Goal: Navigation & Orientation: Find specific page/section

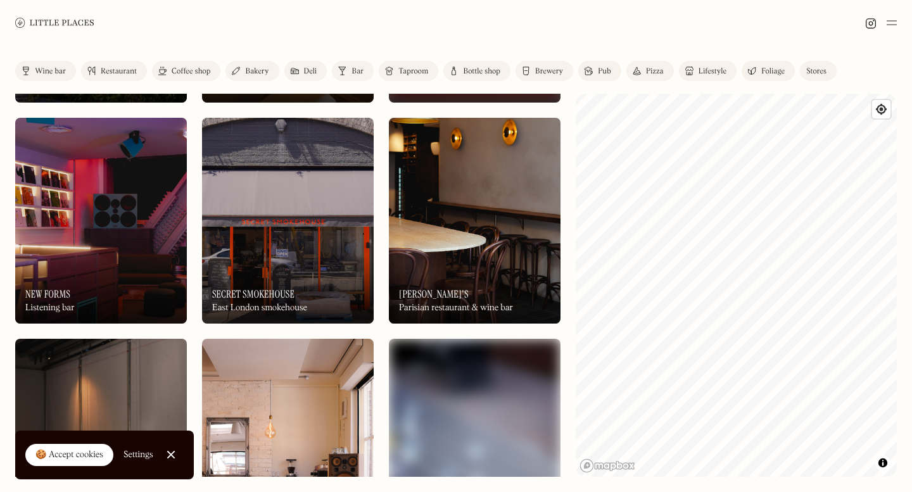
scroll to position [862, 0]
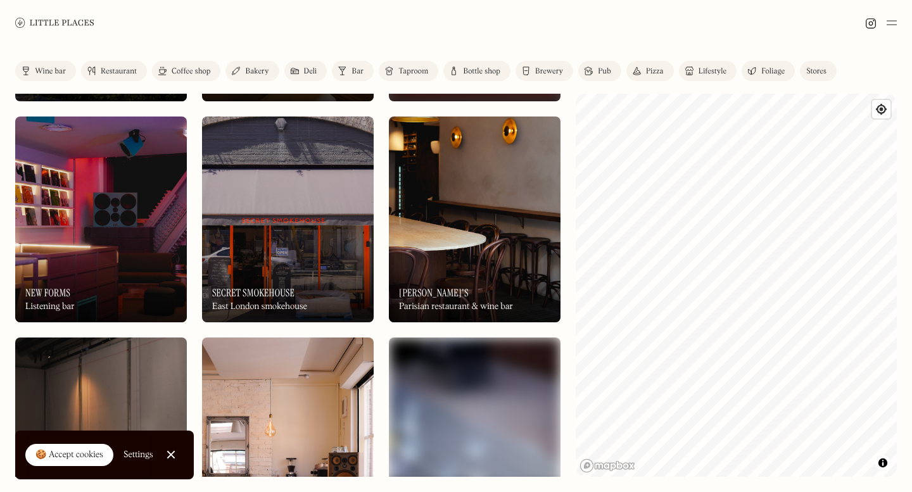
click at [492, 287] on div "On Our Radar [PERSON_NAME]'s Parisian restaurant & wine bar" at bounding box center [475, 288] width 172 height 70
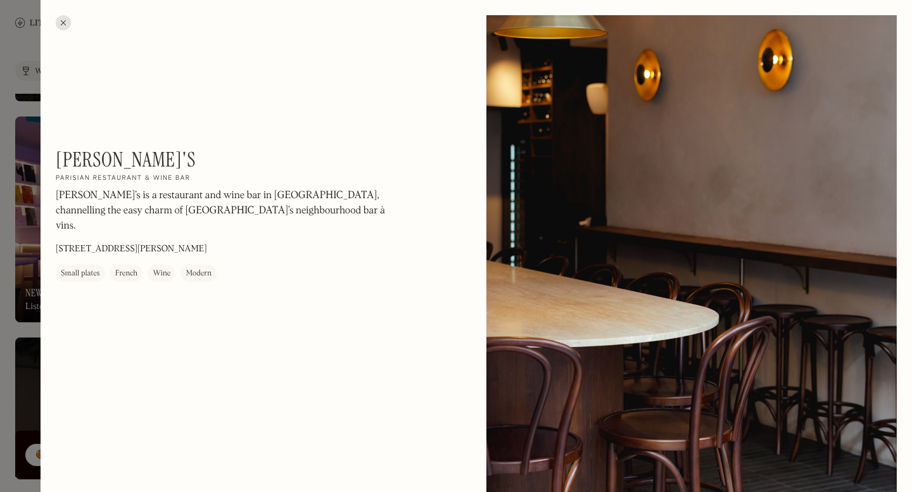
click at [0, 289] on div at bounding box center [456, 246] width 912 height 492
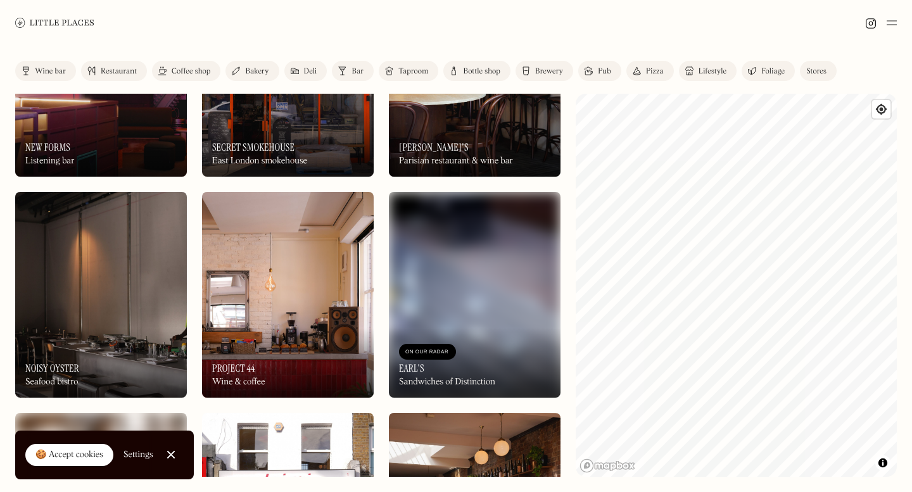
scroll to position [1170, 0]
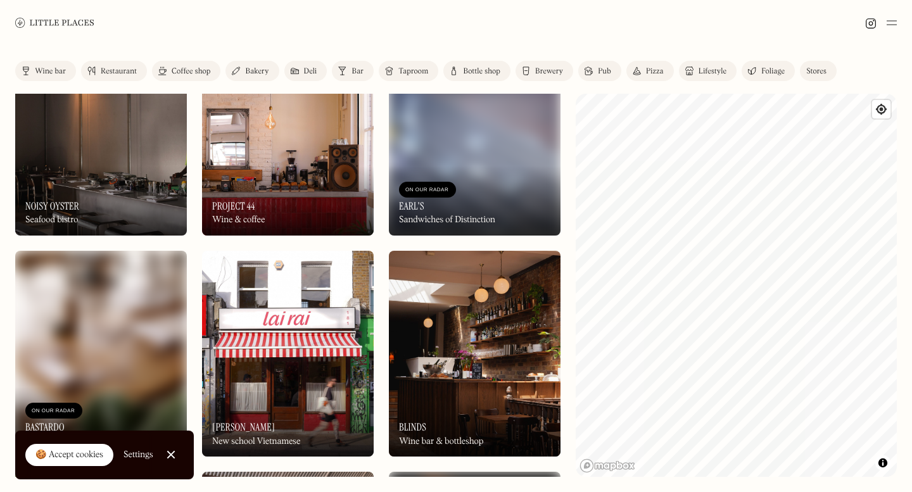
click at [251, 386] on img at bounding box center [288, 354] width 172 height 206
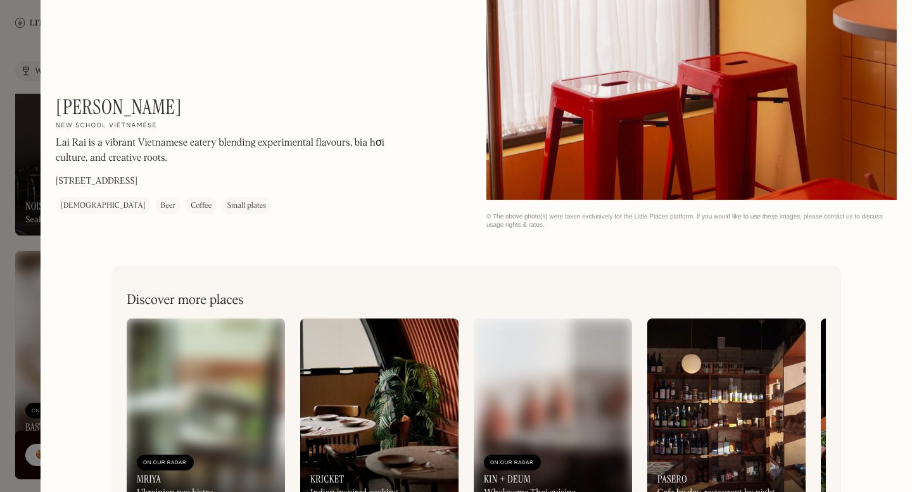
scroll to position [1427, 0]
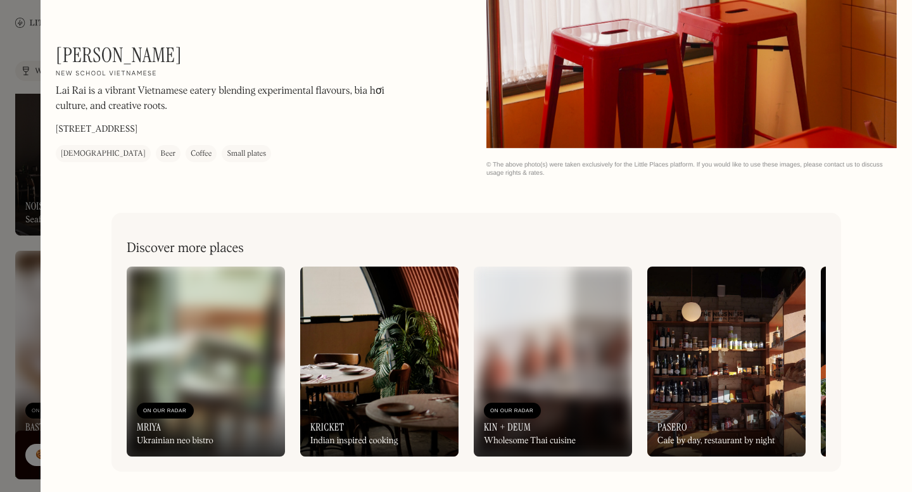
click at [0, 392] on div at bounding box center [456, 246] width 912 height 492
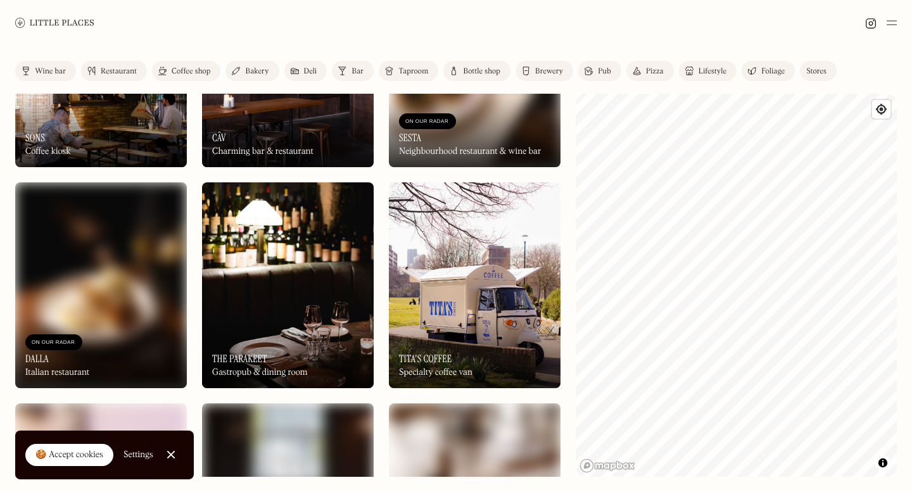
scroll to position [1771, 0]
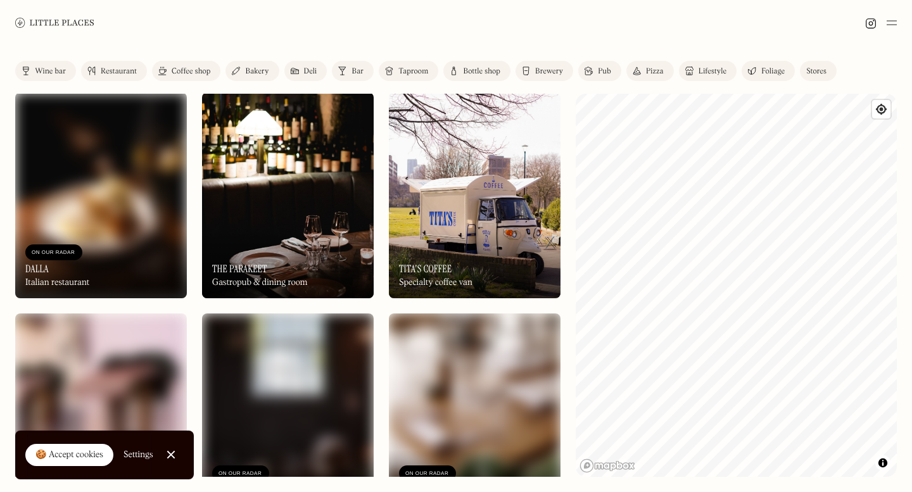
click at [283, 270] on div "On Our Radar The Parakeet Gastropub & dining room" at bounding box center [288, 264] width 172 height 70
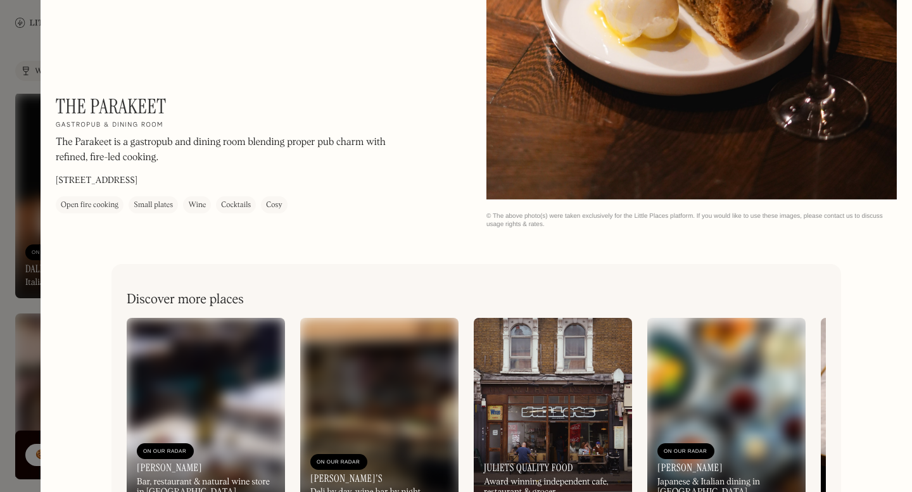
scroll to position [1427, 0]
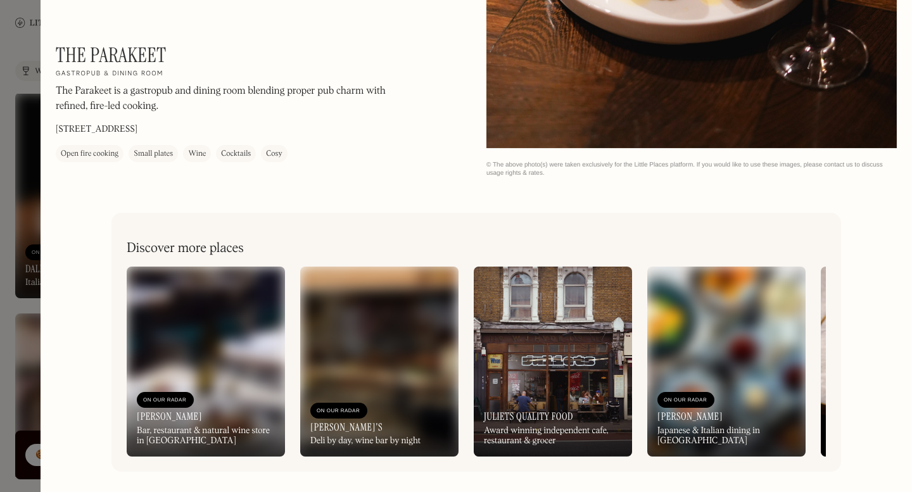
click at [0, 346] on div at bounding box center [456, 246] width 912 height 492
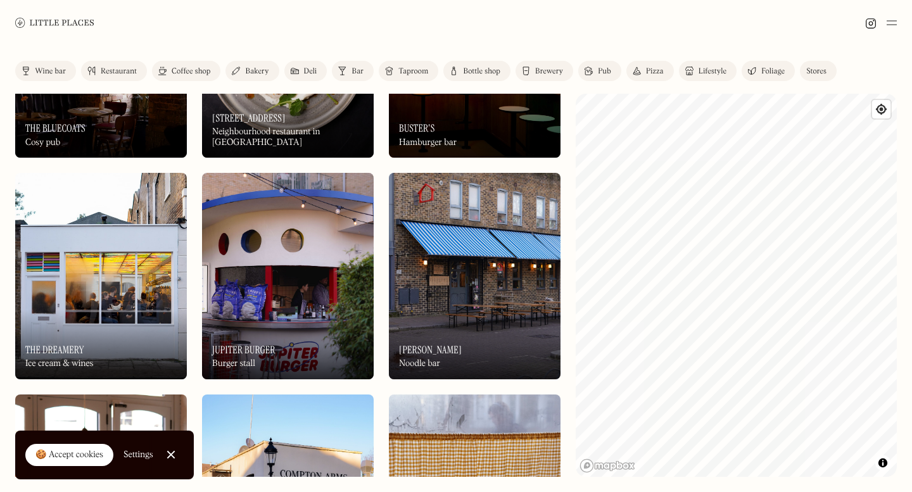
scroll to position [2797, 0]
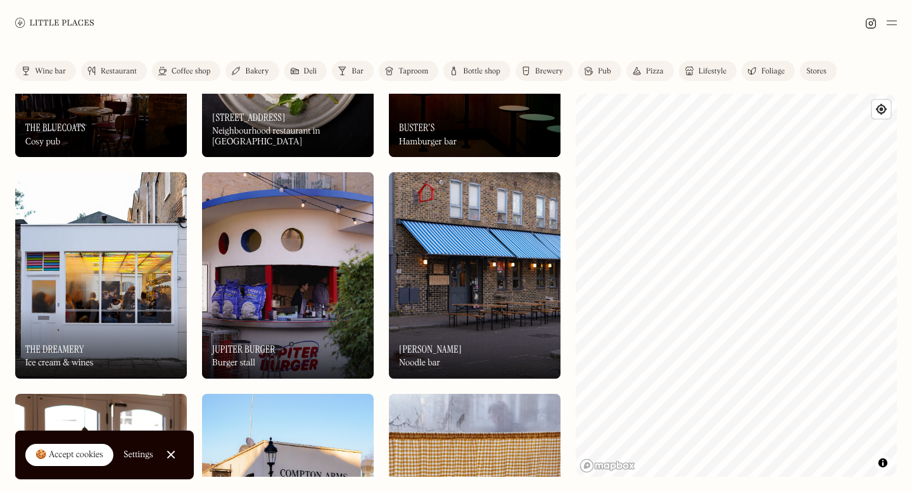
click at [68, 284] on img at bounding box center [101, 275] width 172 height 206
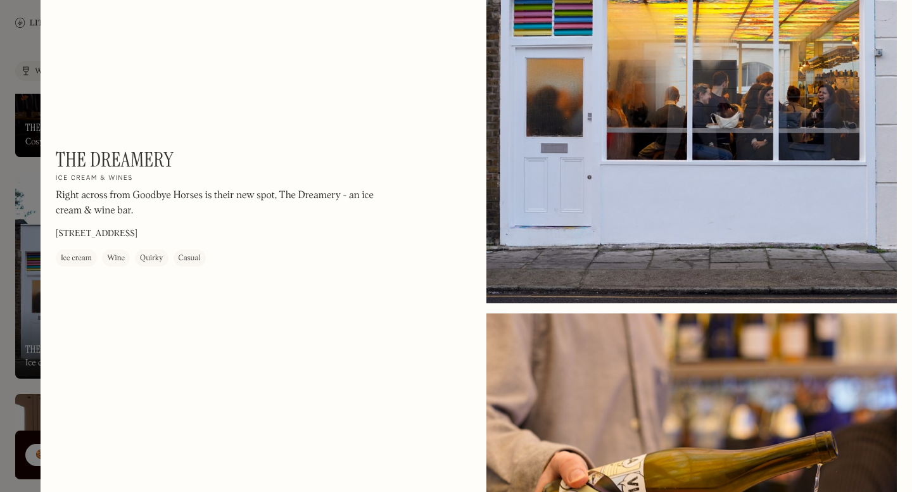
scroll to position [232, 0]
